Goal: Find specific page/section: Find specific page/section

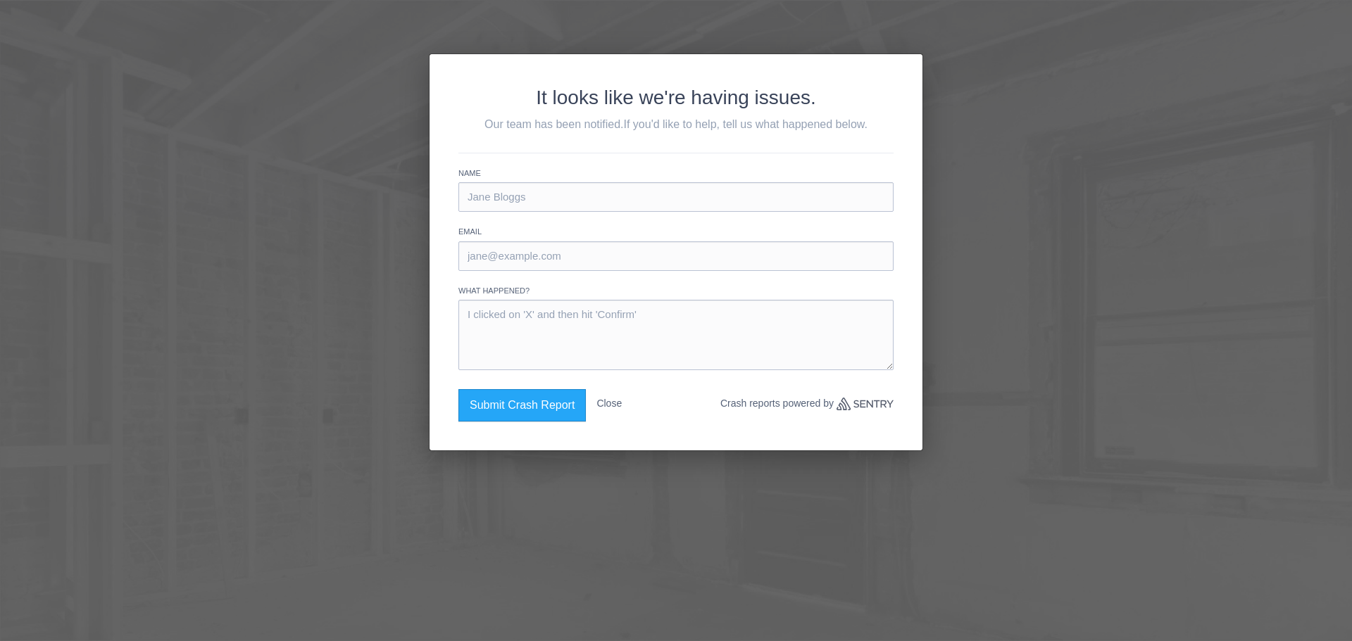
click at [1024, 94] on div "It looks like we're having issues. Our team has been notified. If you'd like to…" at bounding box center [676, 320] width 1352 height 641
